Goal: Task Accomplishment & Management: Use online tool/utility

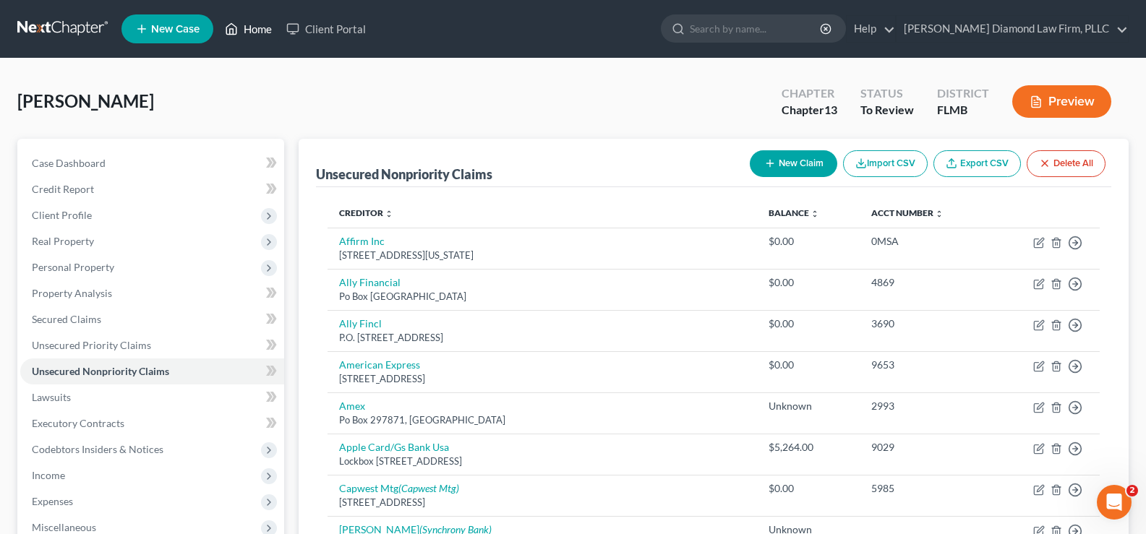
click at [268, 28] on link "Home" at bounding box center [248, 29] width 61 height 26
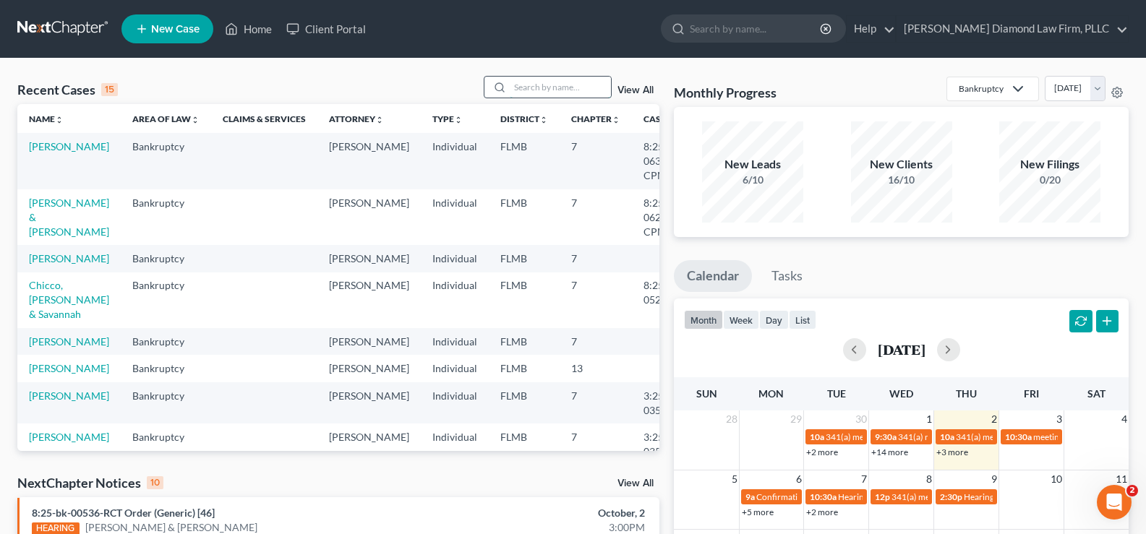
click at [564, 86] on input "search" at bounding box center [560, 87] width 101 height 21
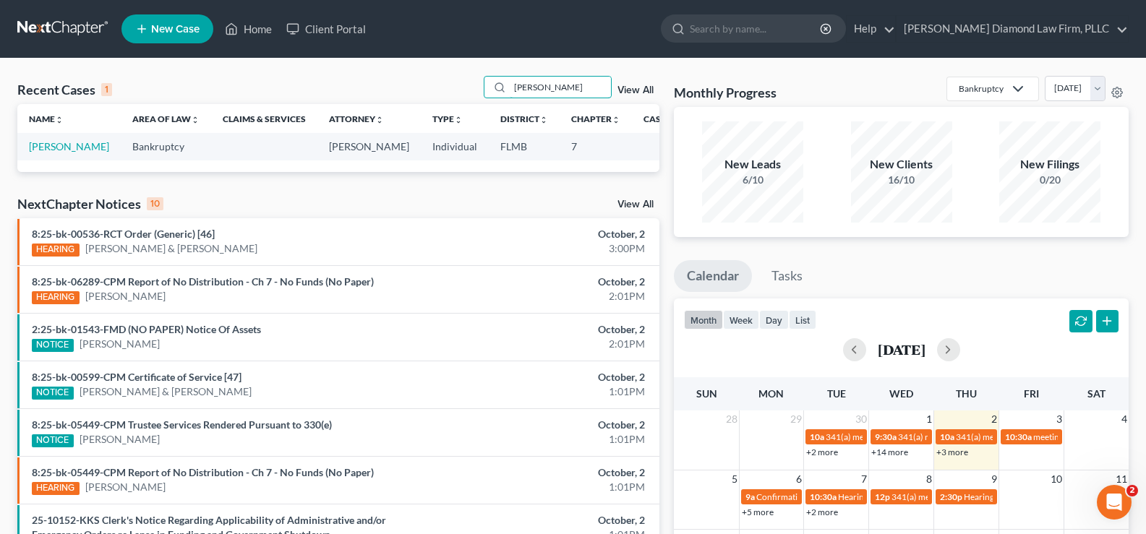
type input "[PERSON_NAME]"
click at [42, 154] on td "[PERSON_NAME]" at bounding box center [68, 146] width 103 height 27
click at [43, 153] on link "[PERSON_NAME]" at bounding box center [69, 146] width 80 height 12
select select "19"
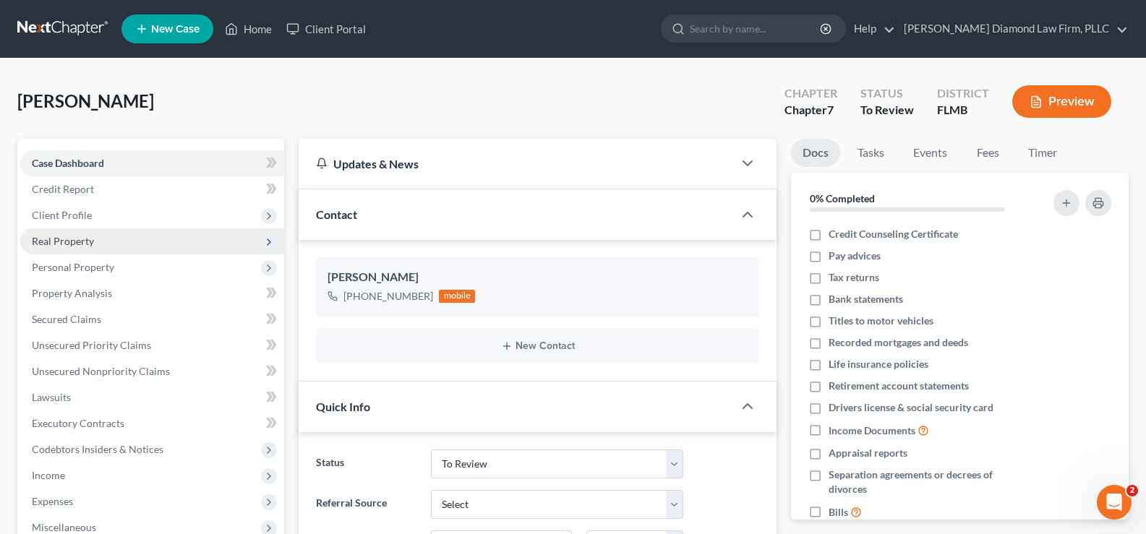
click at [80, 240] on span "Real Property" at bounding box center [63, 241] width 62 height 12
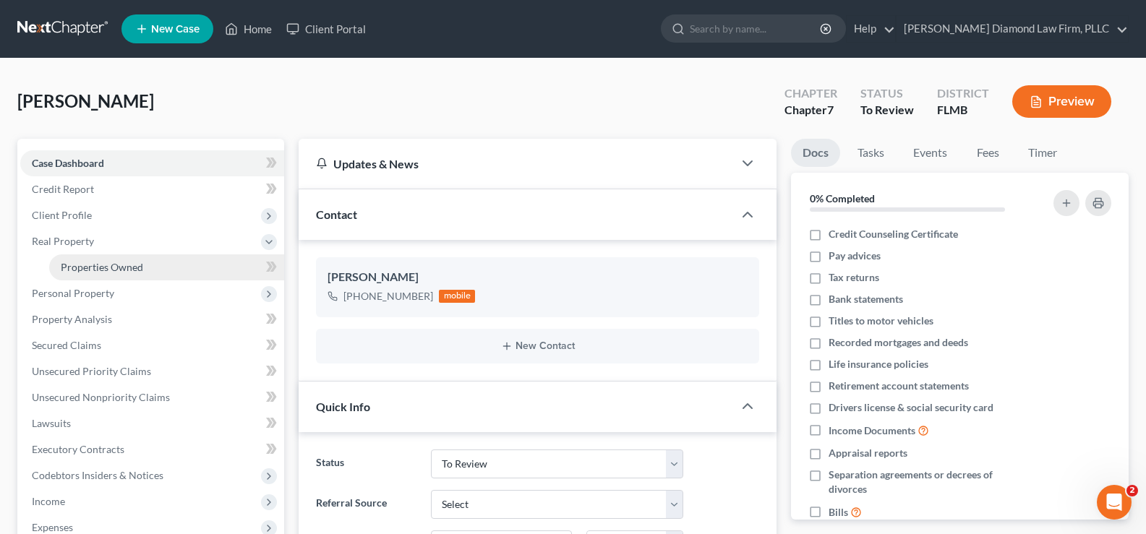
click at [104, 265] on span "Properties Owned" at bounding box center [102, 267] width 82 height 12
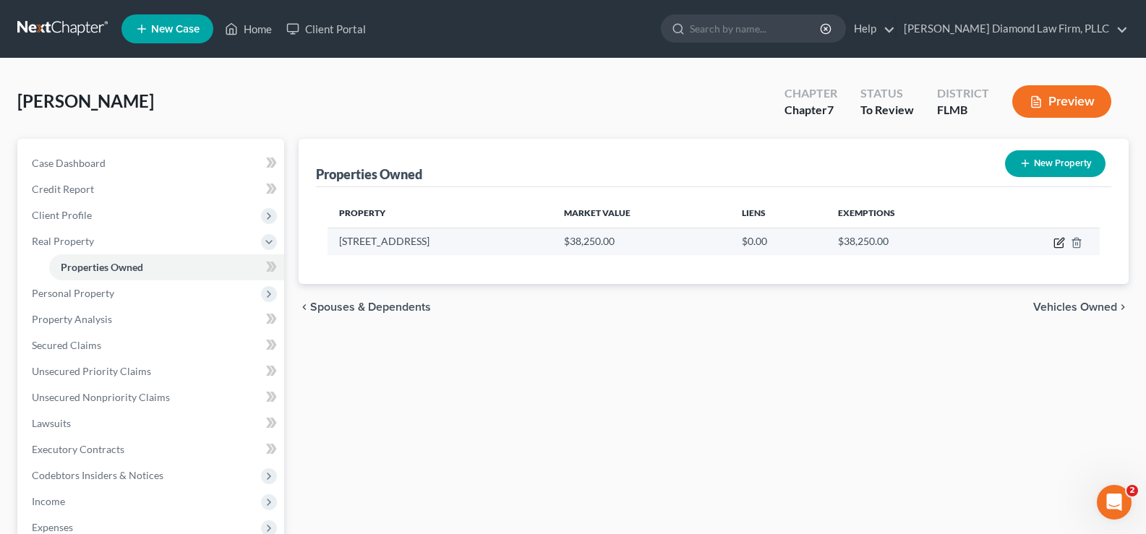
click at [1062, 239] on icon "button" at bounding box center [1060, 241] width 7 height 7
select select "9"
select select "0"
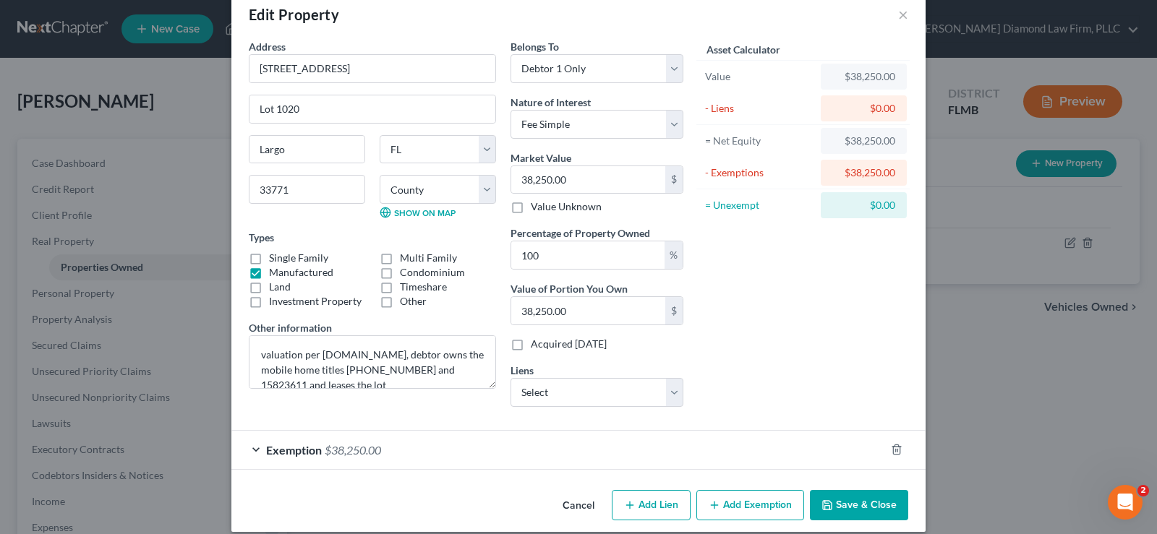
scroll to position [43, 0]
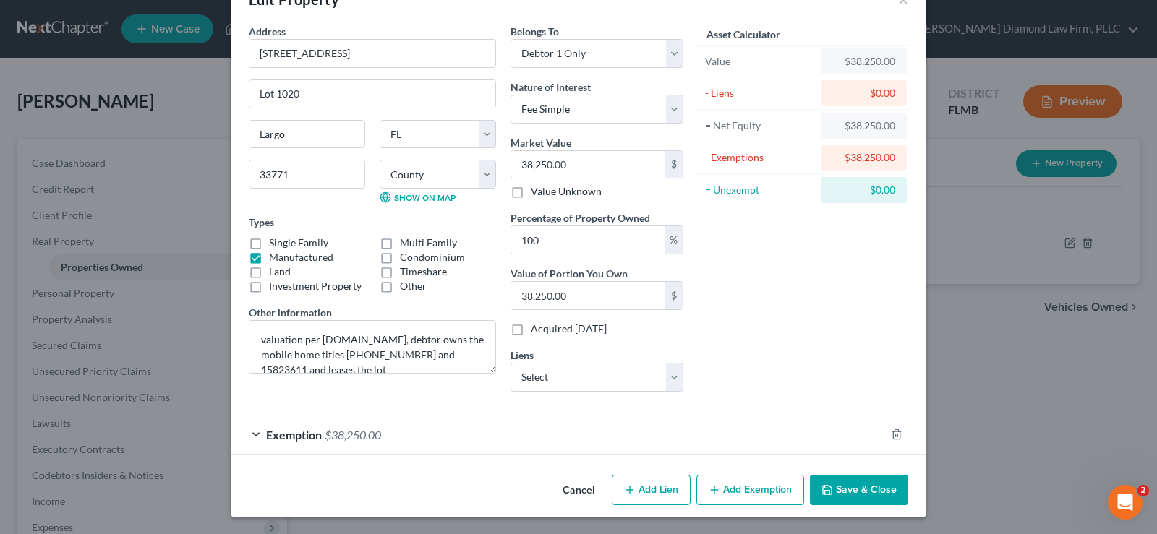
click at [252, 435] on div "Exemption $38,250.00" at bounding box center [558, 435] width 654 height 38
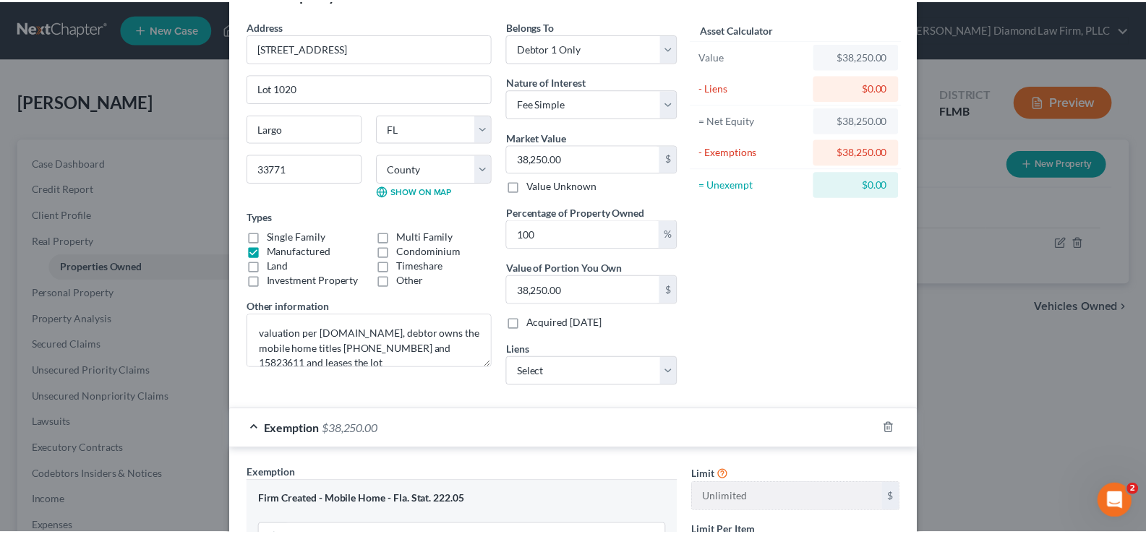
scroll to position [0, 0]
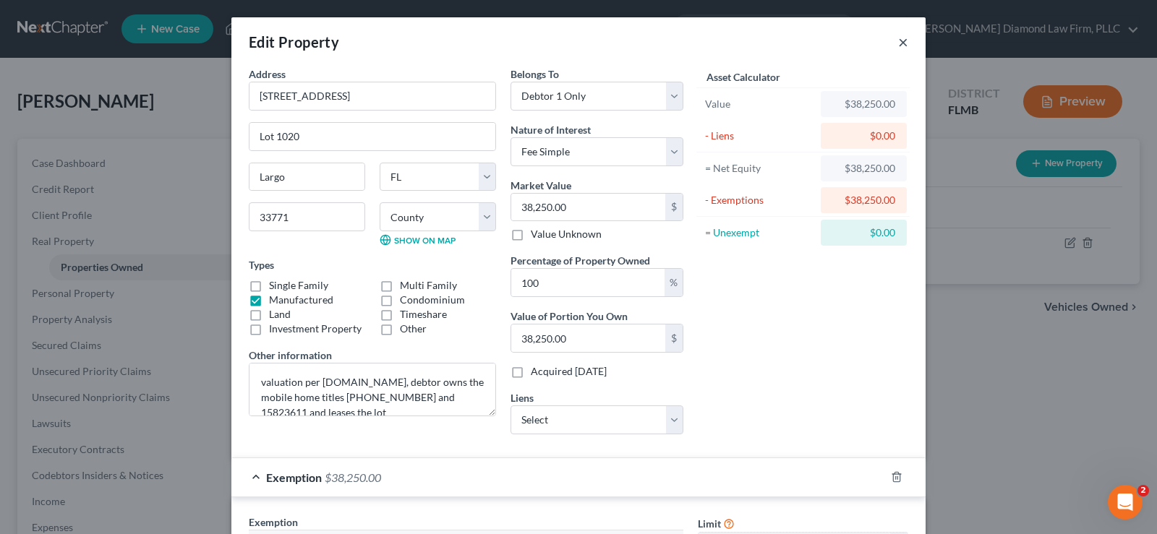
click at [902, 44] on button "×" at bounding box center [903, 41] width 10 height 17
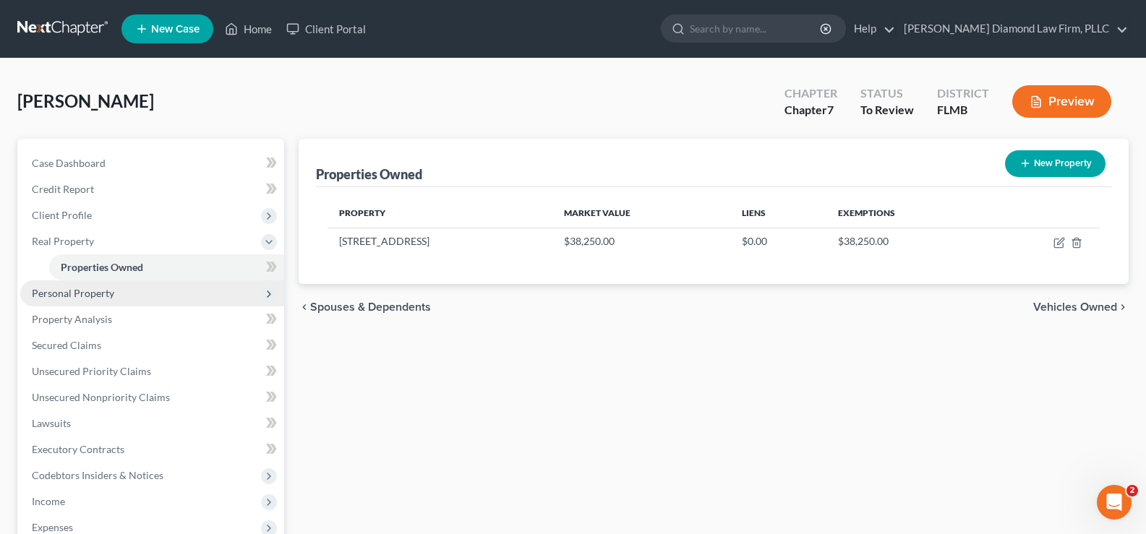
click at [121, 291] on span "Personal Property" at bounding box center [152, 294] width 264 height 26
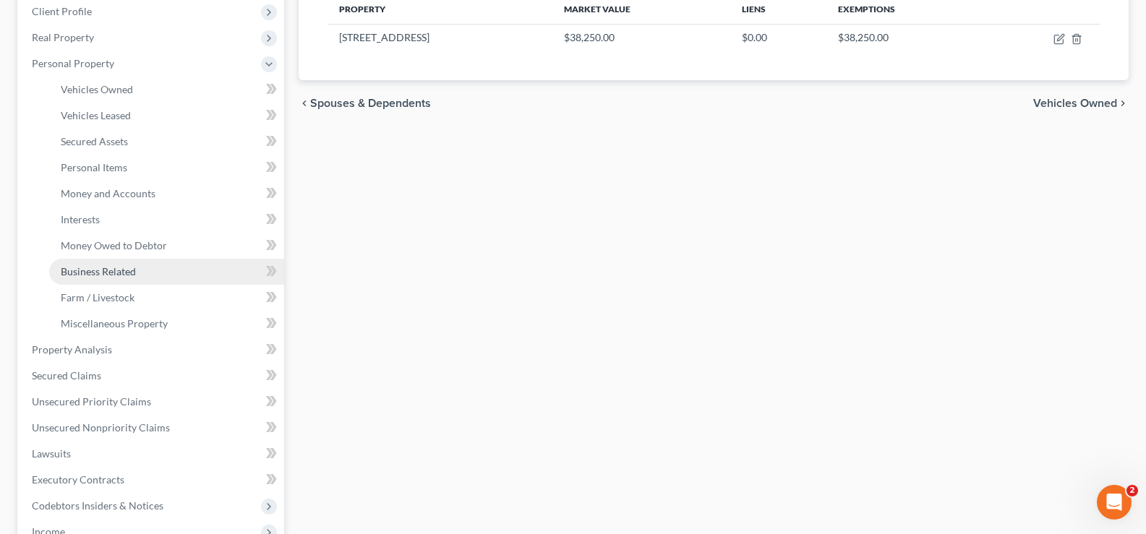
scroll to position [217, 0]
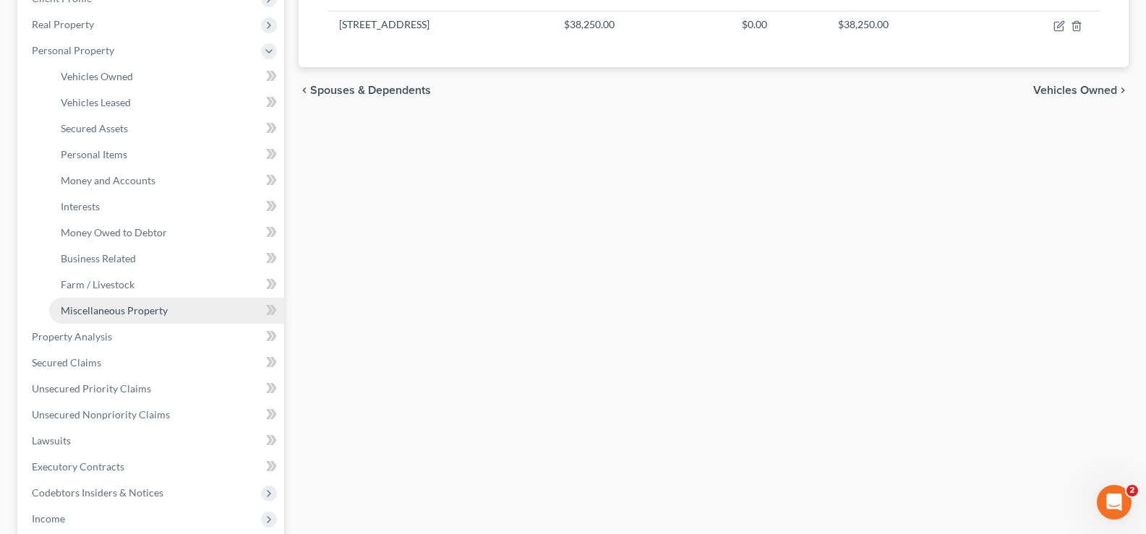
click at [108, 310] on span "Miscellaneous Property" at bounding box center [114, 310] width 107 height 12
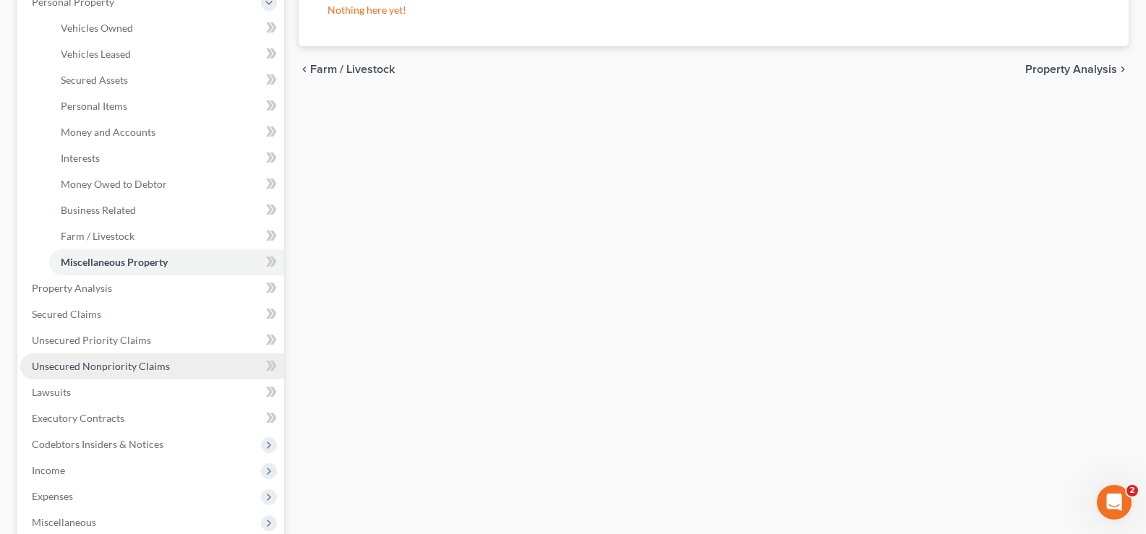
scroll to position [289, 0]
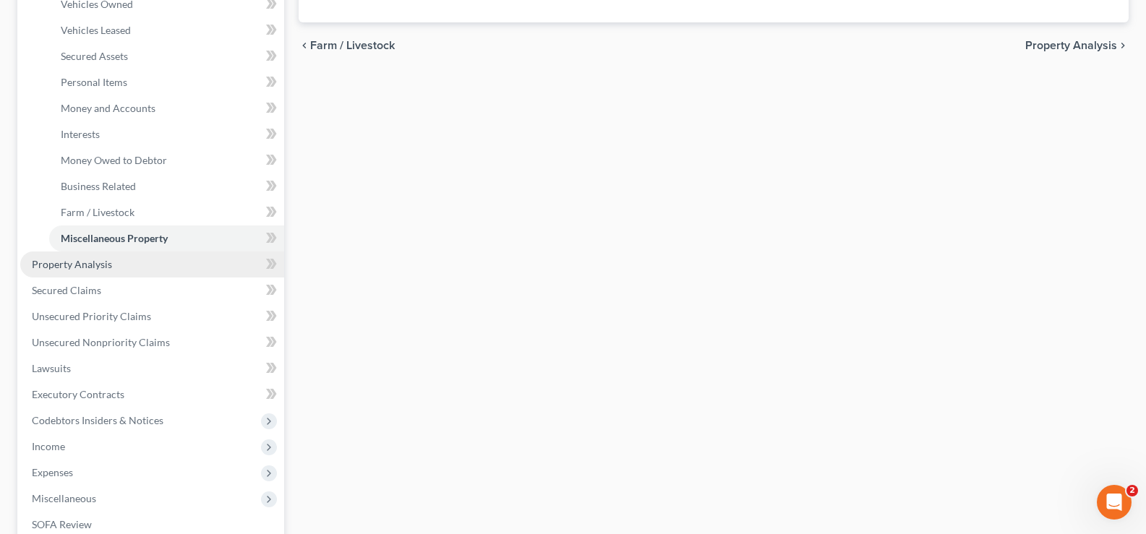
click at [103, 270] on span "Property Analysis" at bounding box center [72, 264] width 80 height 12
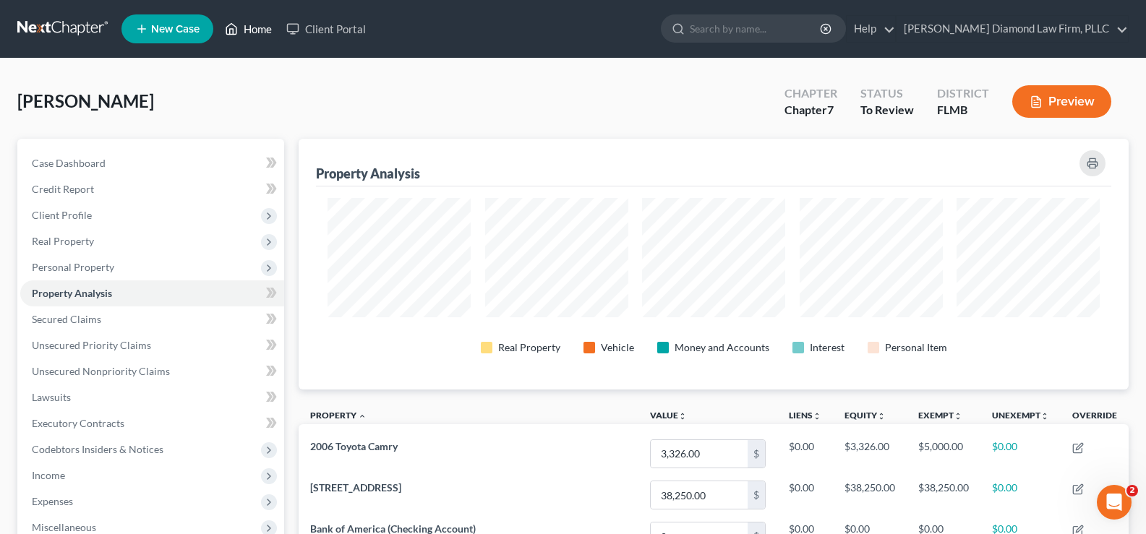
click at [253, 29] on link "Home" at bounding box center [248, 29] width 61 height 26
